Goal: Navigation & Orientation: Go to known website

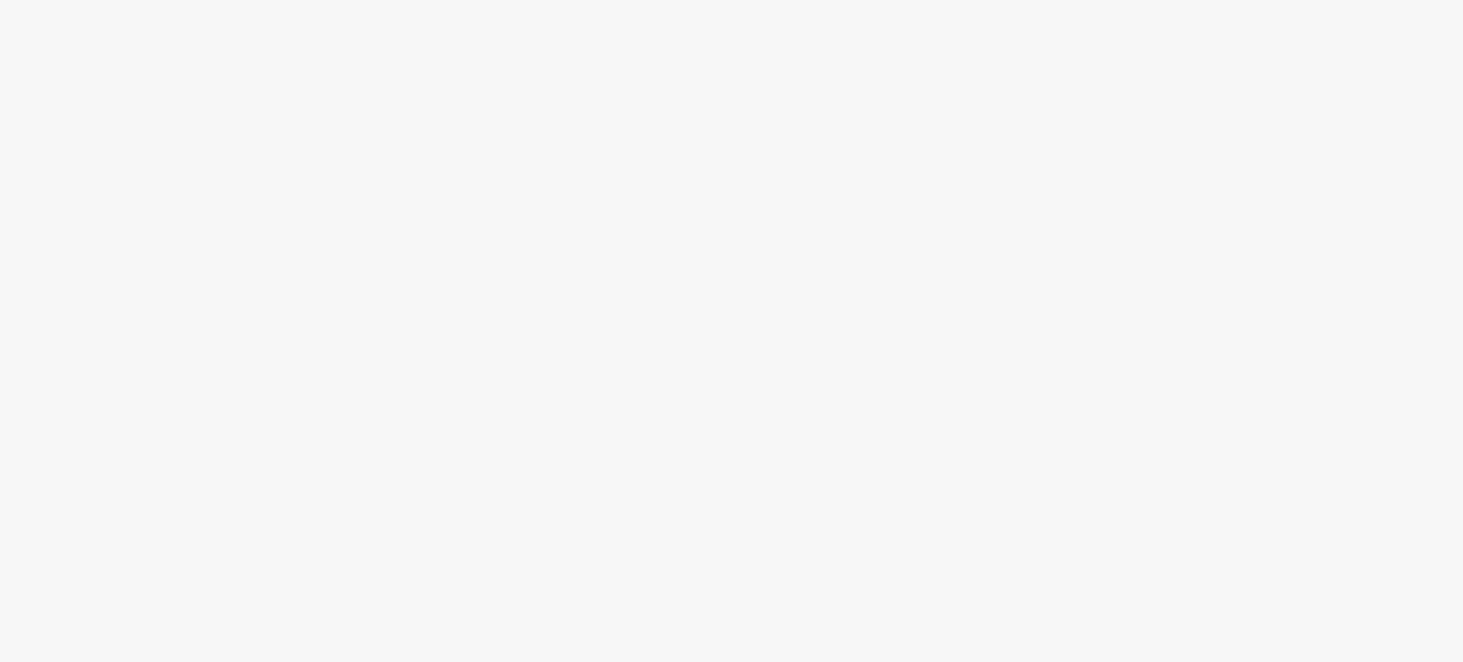
click at [506, 433] on div at bounding box center [731, 365] width 1463 height 593
